Goal: Task Accomplishment & Management: Use online tool/utility

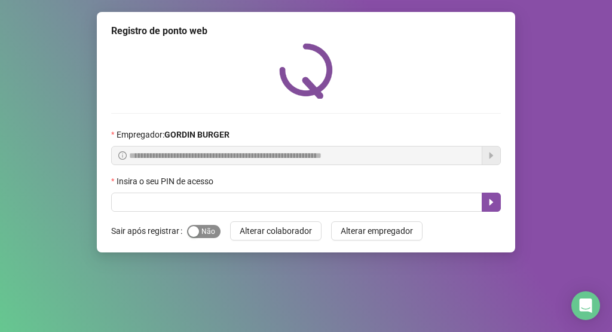
click at [192, 233] on div "button" at bounding box center [193, 231] width 11 height 11
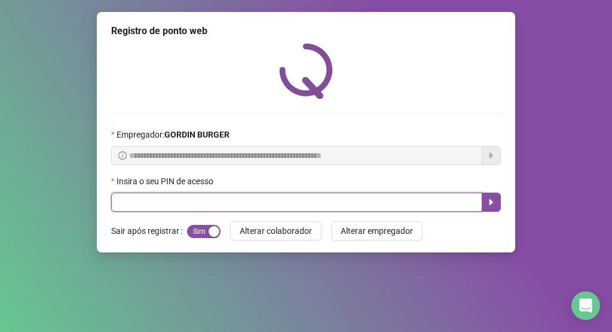
click at [200, 195] on input "text" at bounding box center [296, 201] width 371 height 19
type input "*****"
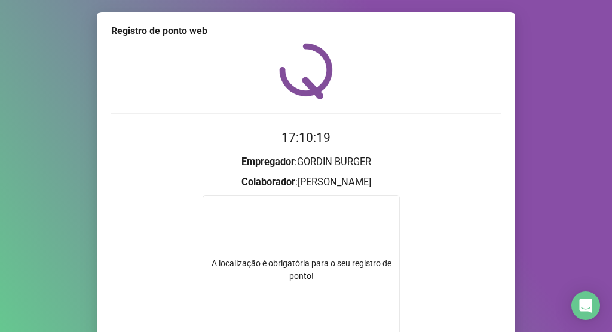
click at [326, 252] on div "A localização é obrigatória para o seu registro de ponto!" at bounding box center [301, 269] width 197 height 149
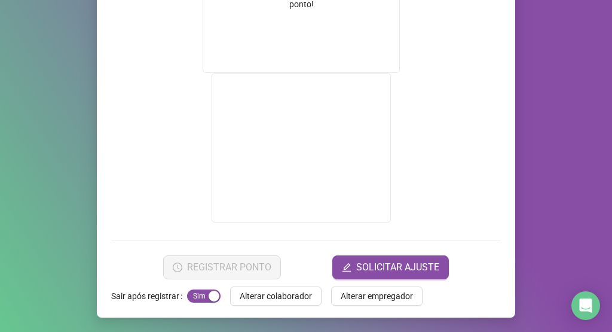
drag, startPoint x: 315, startPoint y: 164, endPoint x: 317, endPoint y: 71, distance: 93.3
click at [317, 71] on form "A localização é obrigatória para o seu registro de ponto!" at bounding box center [306, 75] width 390 height 302
click at [353, 265] on button "SOLICITAR AJUSTE" at bounding box center [390, 267] width 117 height 24
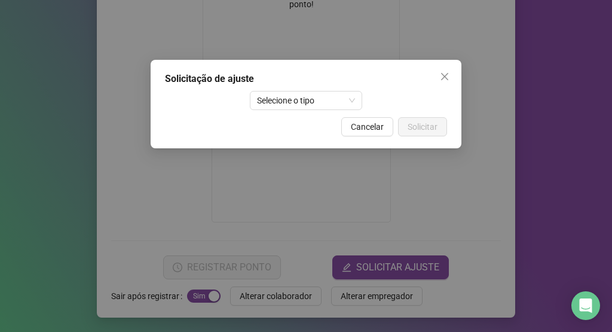
click at [430, 81] on div "Solicitação de ajuste" at bounding box center [306, 79] width 282 height 14
click at [444, 79] on icon "close" at bounding box center [445, 77] width 10 height 10
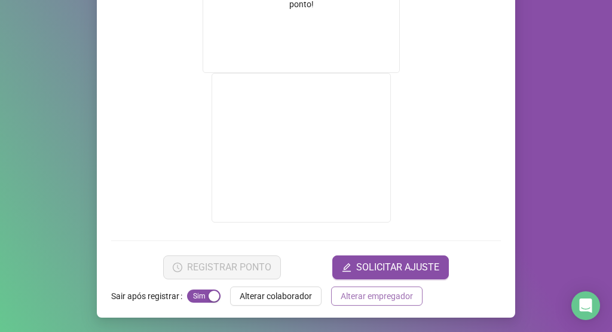
click at [351, 298] on span "Alterar empregador" at bounding box center [377, 295] width 72 height 13
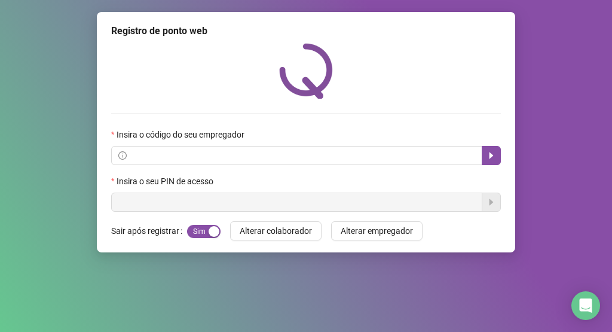
scroll to position [0, 0]
